Goal: Information Seeking & Learning: Learn about a topic

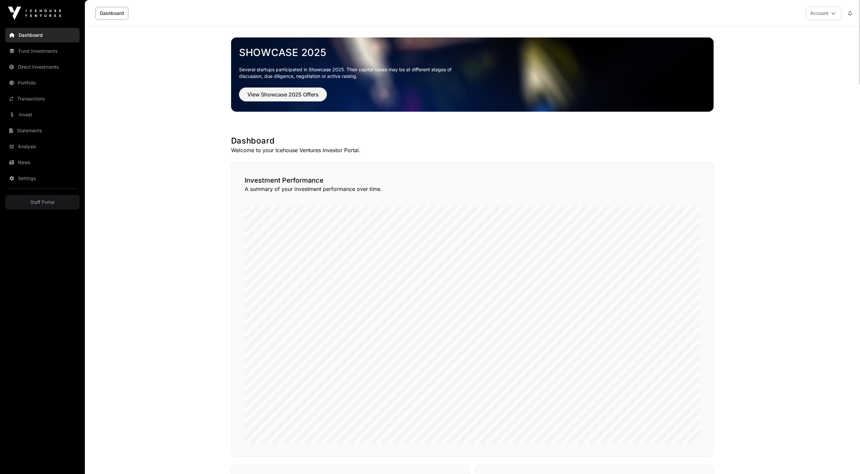
click at [168, 82] on main "Showcase 2025 Several startups participated in Showcase 2025. Their capital rai…" at bounding box center [473, 438] width 776 height 823
click at [30, 116] on link "Invest" at bounding box center [42, 114] width 74 height 15
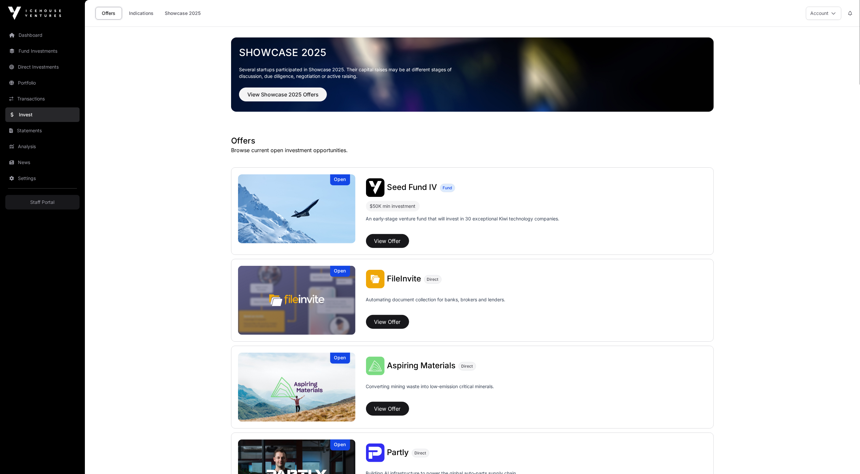
click at [34, 83] on link "Portfolio" at bounding box center [42, 83] width 74 height 15
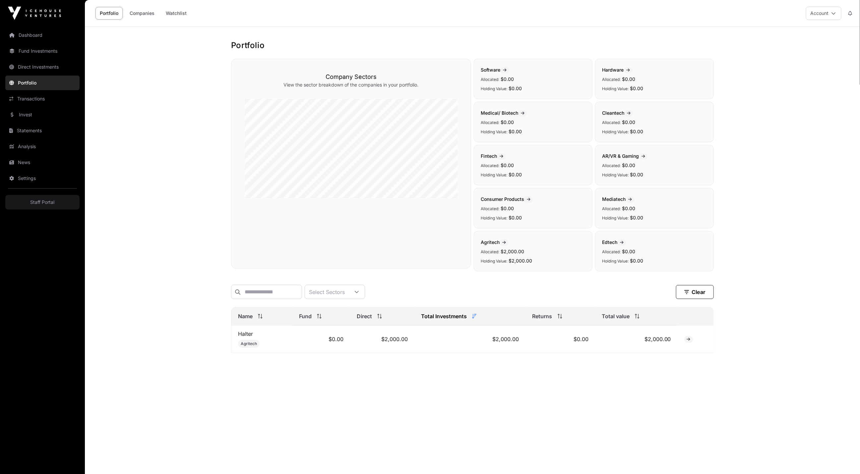
click at [143, 15] on link "Companies" at bounding box center [142, 13] width 34 height 13
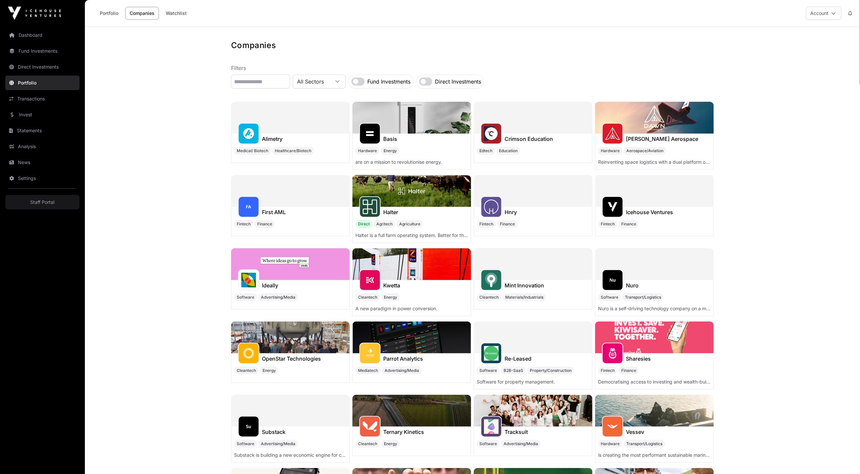
click at [111, 13] on link "Portfolio" at bounding box center [109, 13] width 27 height 13
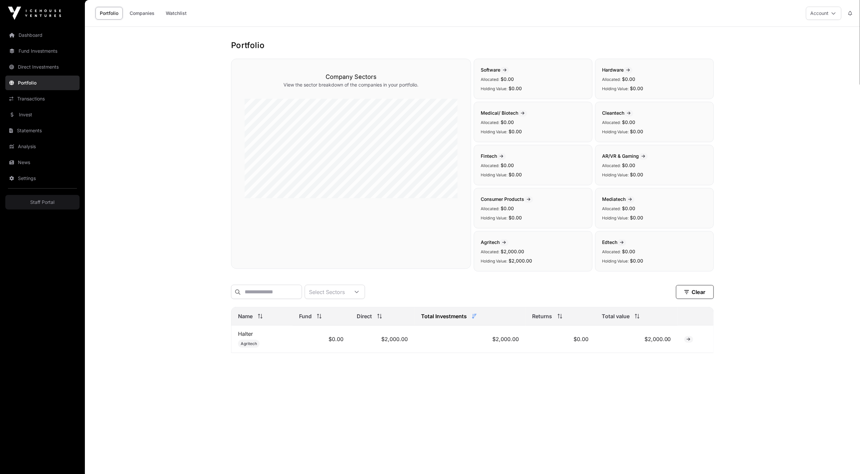
click at [246, 335] on link "Halter" at bounding box center [245, 334] width 15 height 7
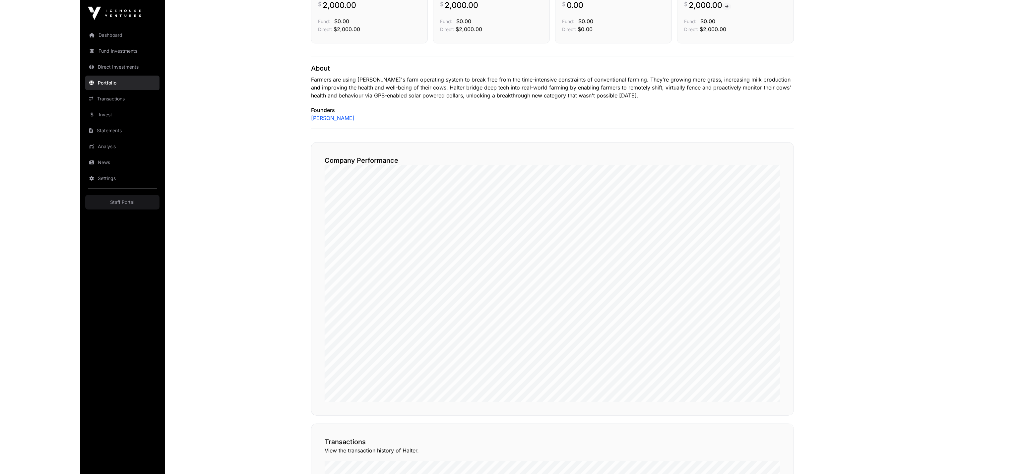
scroll to position [257, 0]
